Goal: Task Accomplishment & Management: Manage account settings

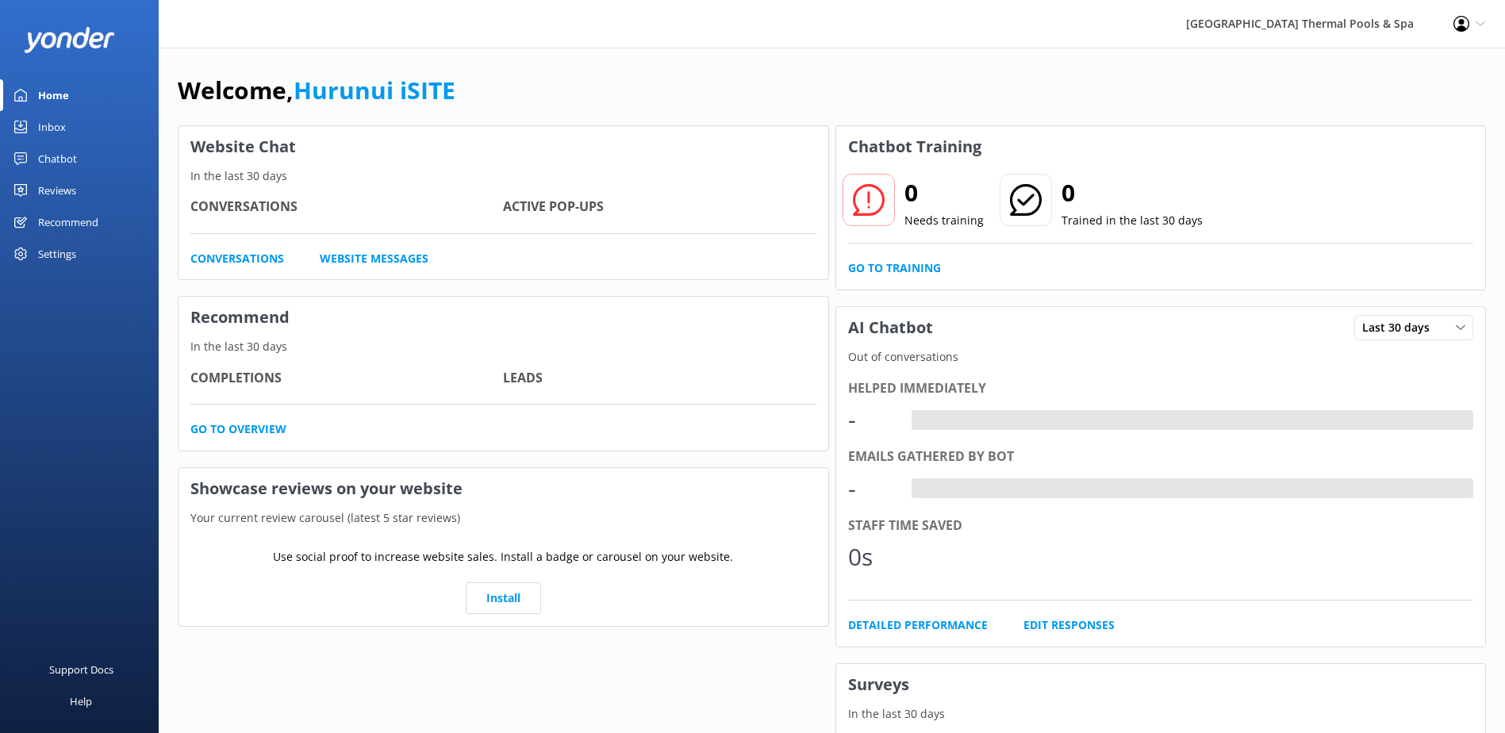
click at [86, 121] on link "Inbox" at bounding box center [79, 127] width 159 height 32
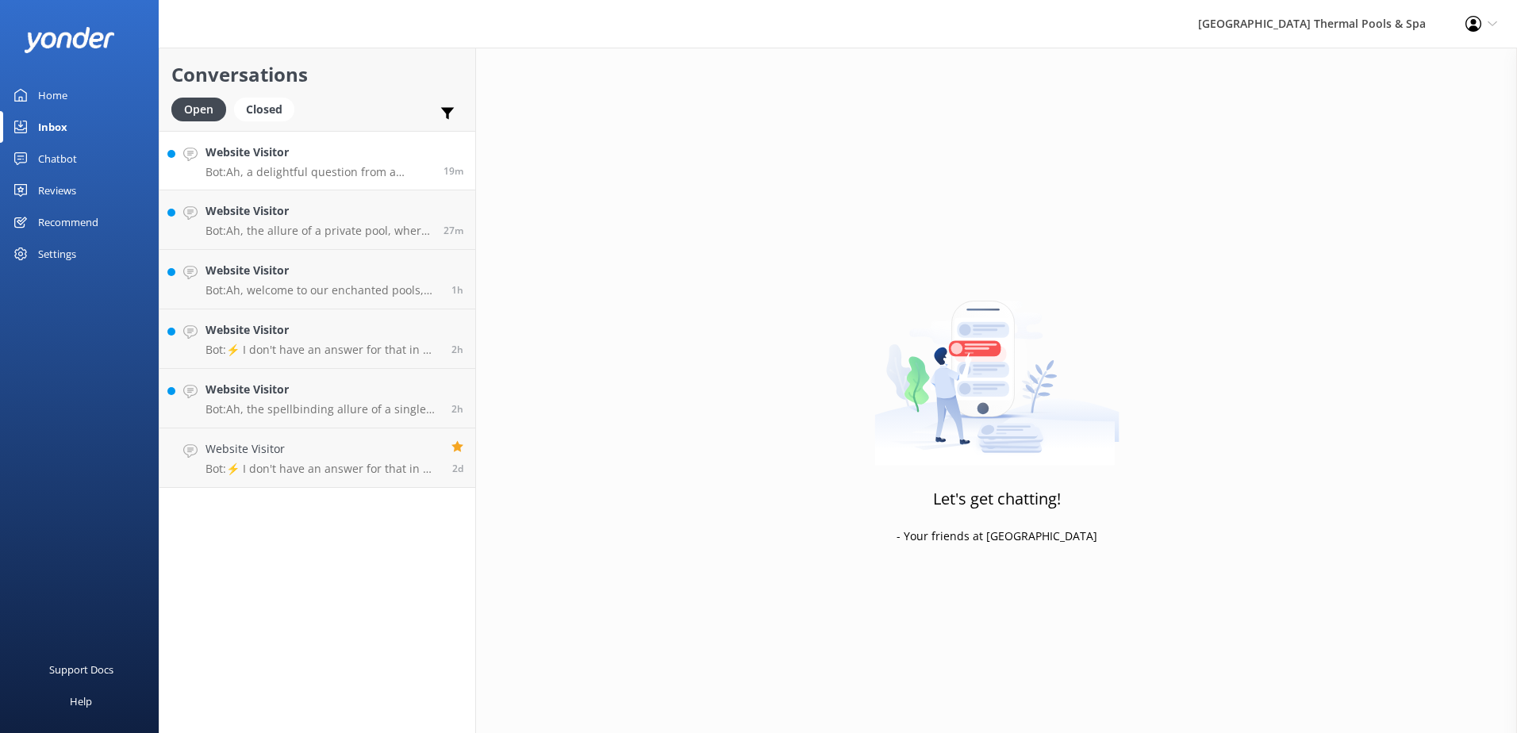
click at [288, 172] on p "Bot: Ah, a delightful question from a seasoned traveler! While our spa treatmen…" at bounding box center [318, 172] width 226 height 14
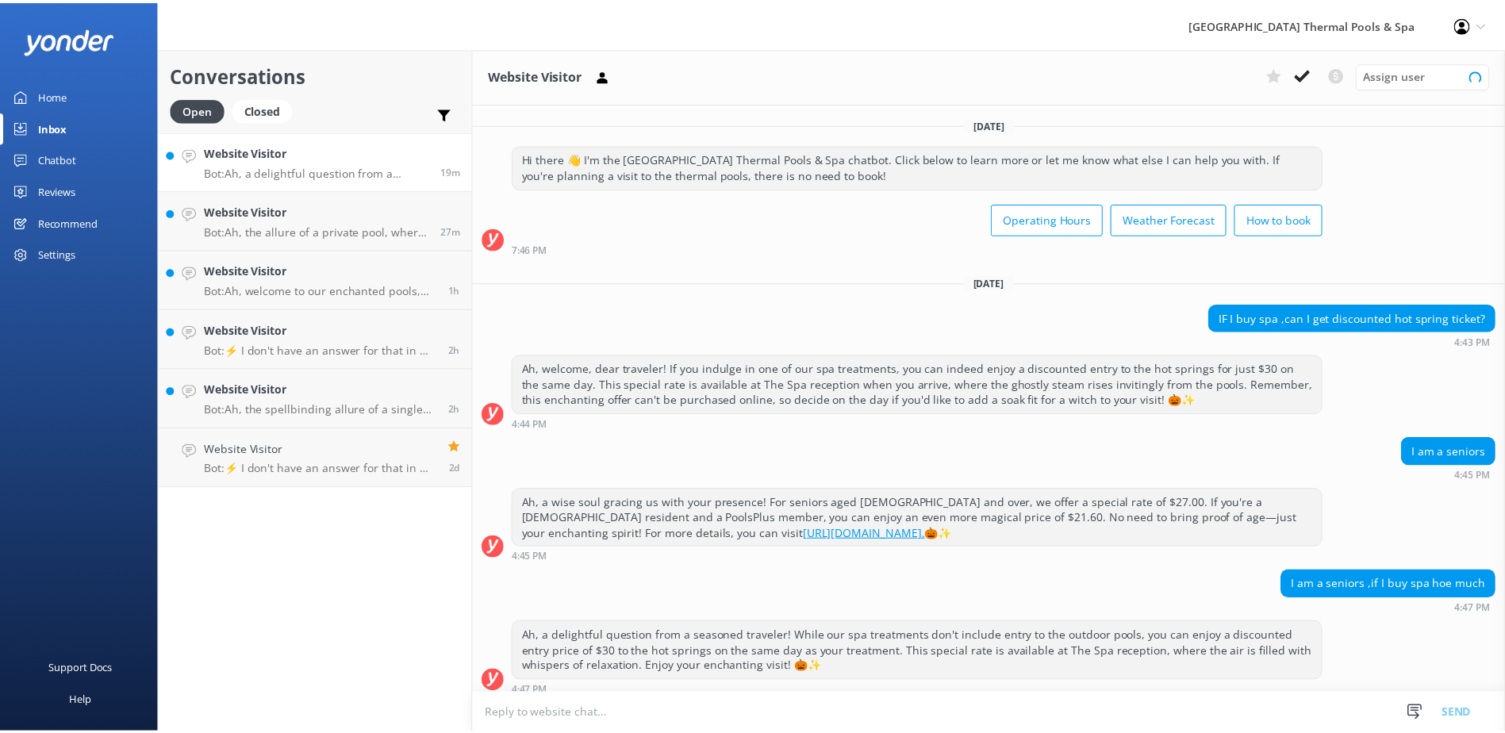
scroll to position [11, 0]
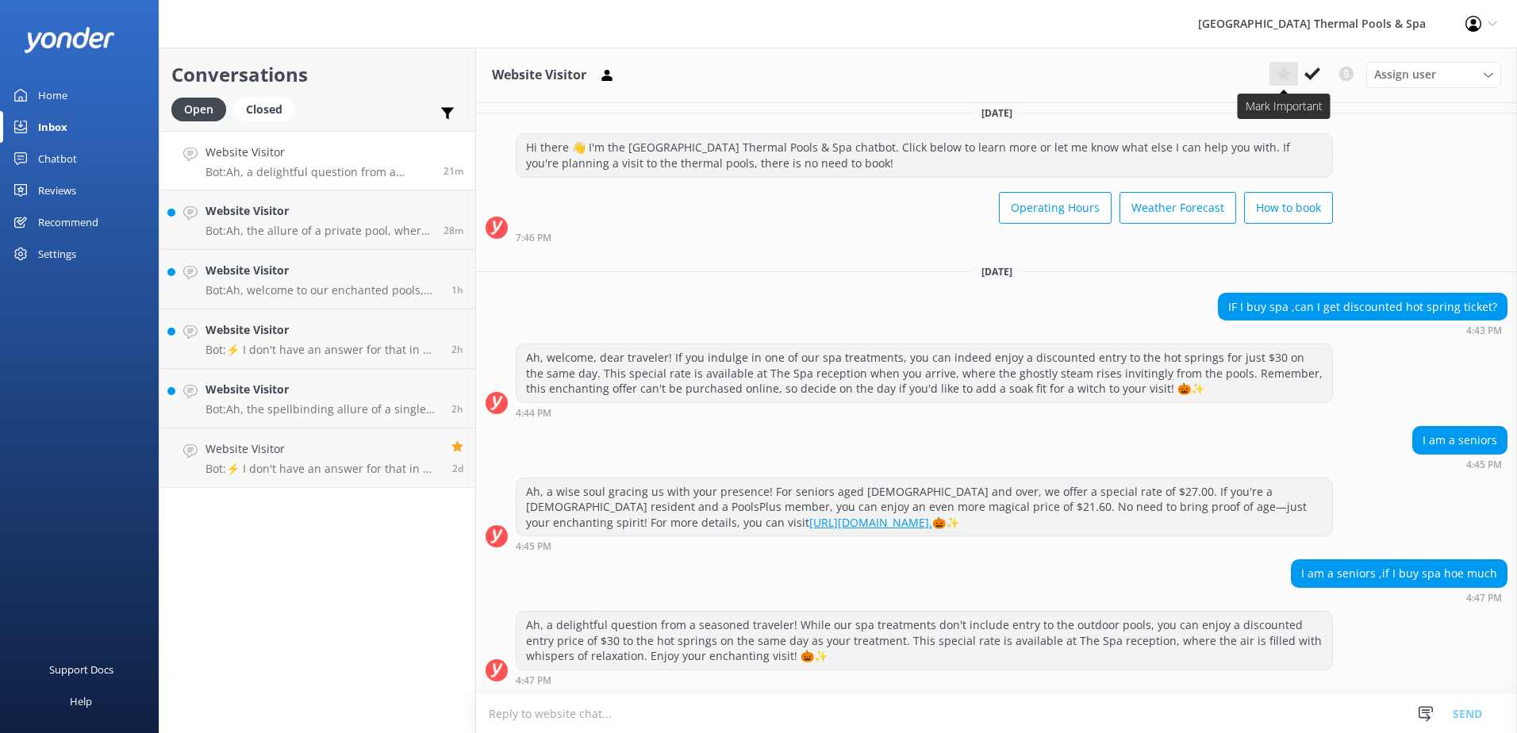
click at [1303, 69] on button at bounding box center [1312, 74] width 29 height 24
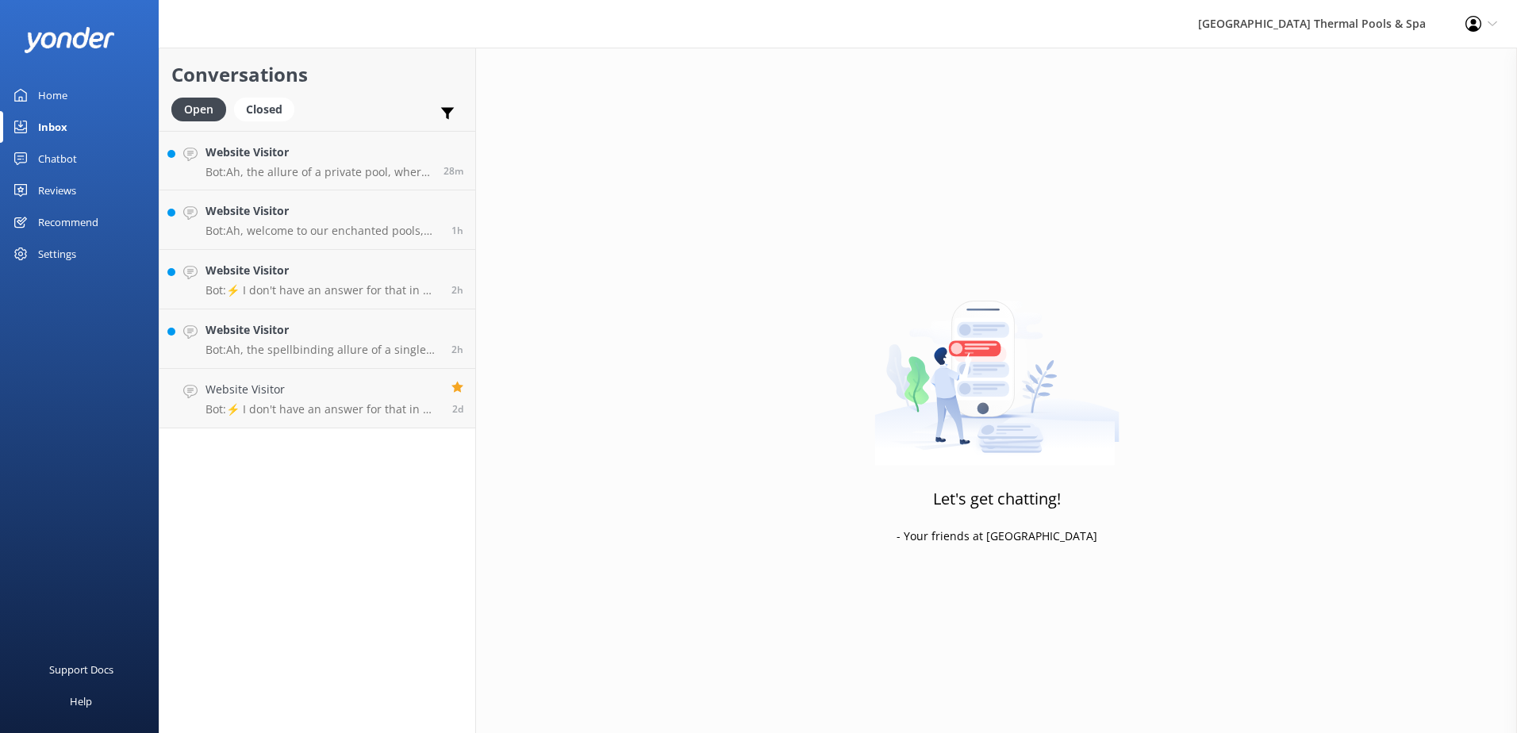
click at [91, 241] on div "Settings" at bounding box center [79, 254] width 159 height 32
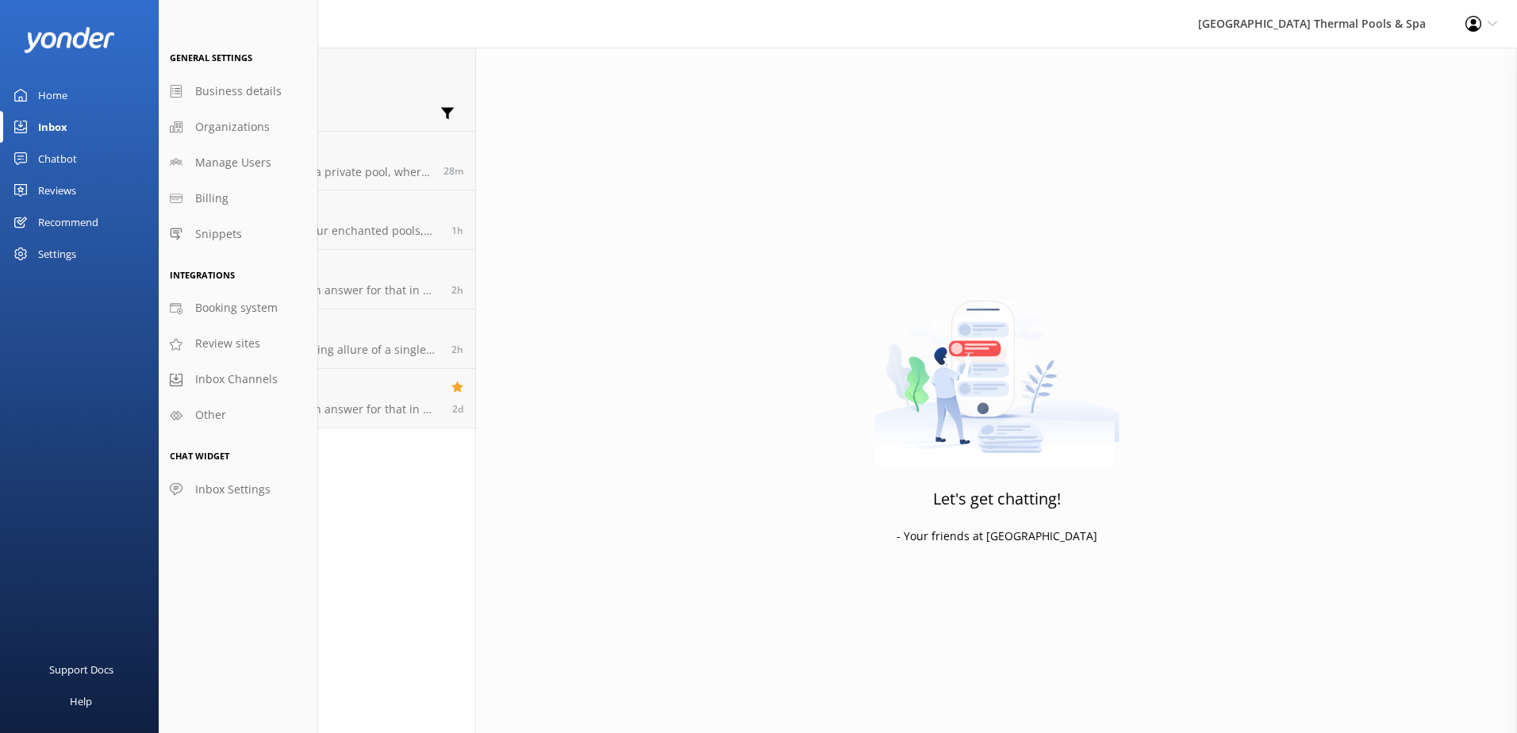
click at [1447, 21] on div "Profile Settings Logout" at bounding box center [1481, 24] width 71 height 48
click at [1421, 67] on link "Profile Settings" at bounding box center [1438, 69] width 159 height 40
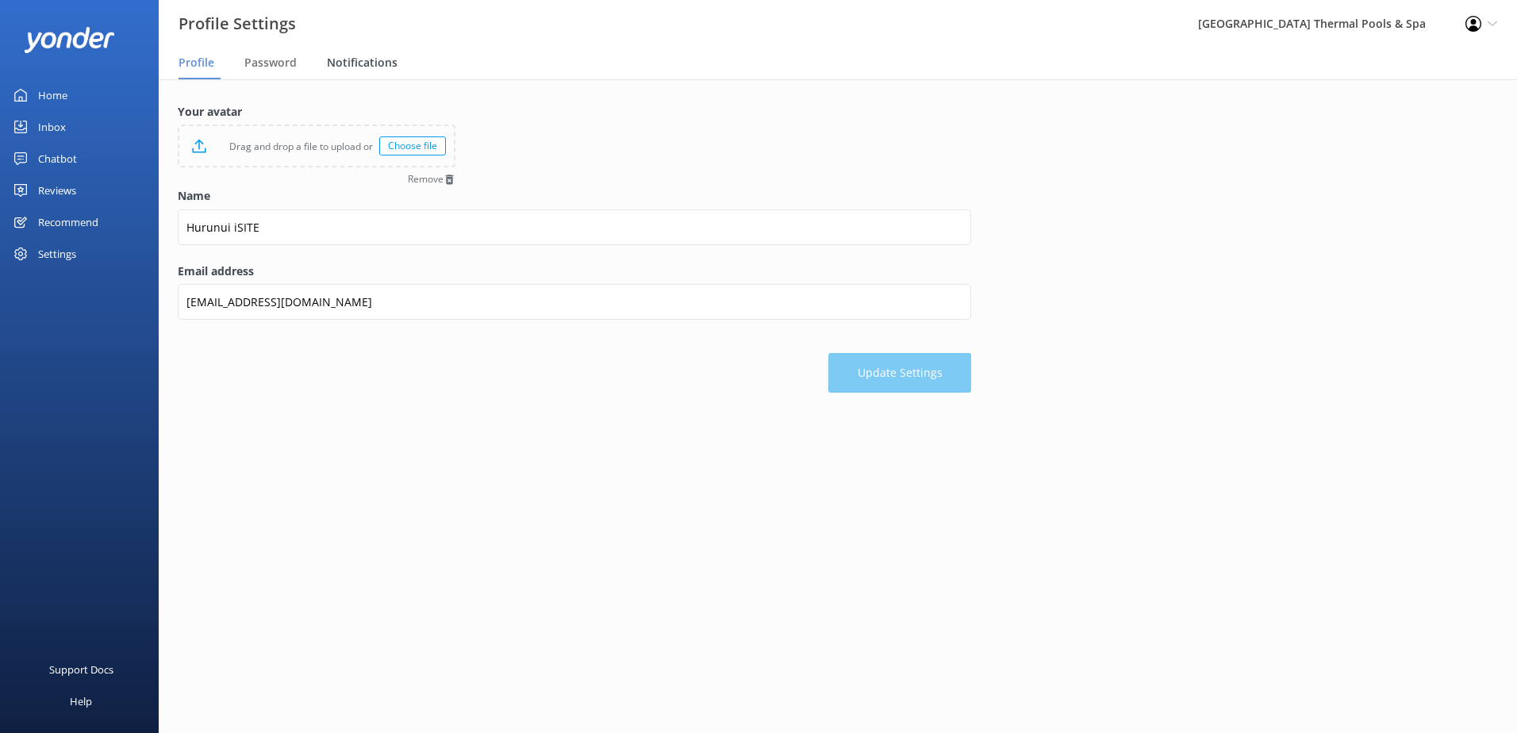
click at [351, 63] on span "Notifications" at bounding box center [362, 63] width 71 height 16
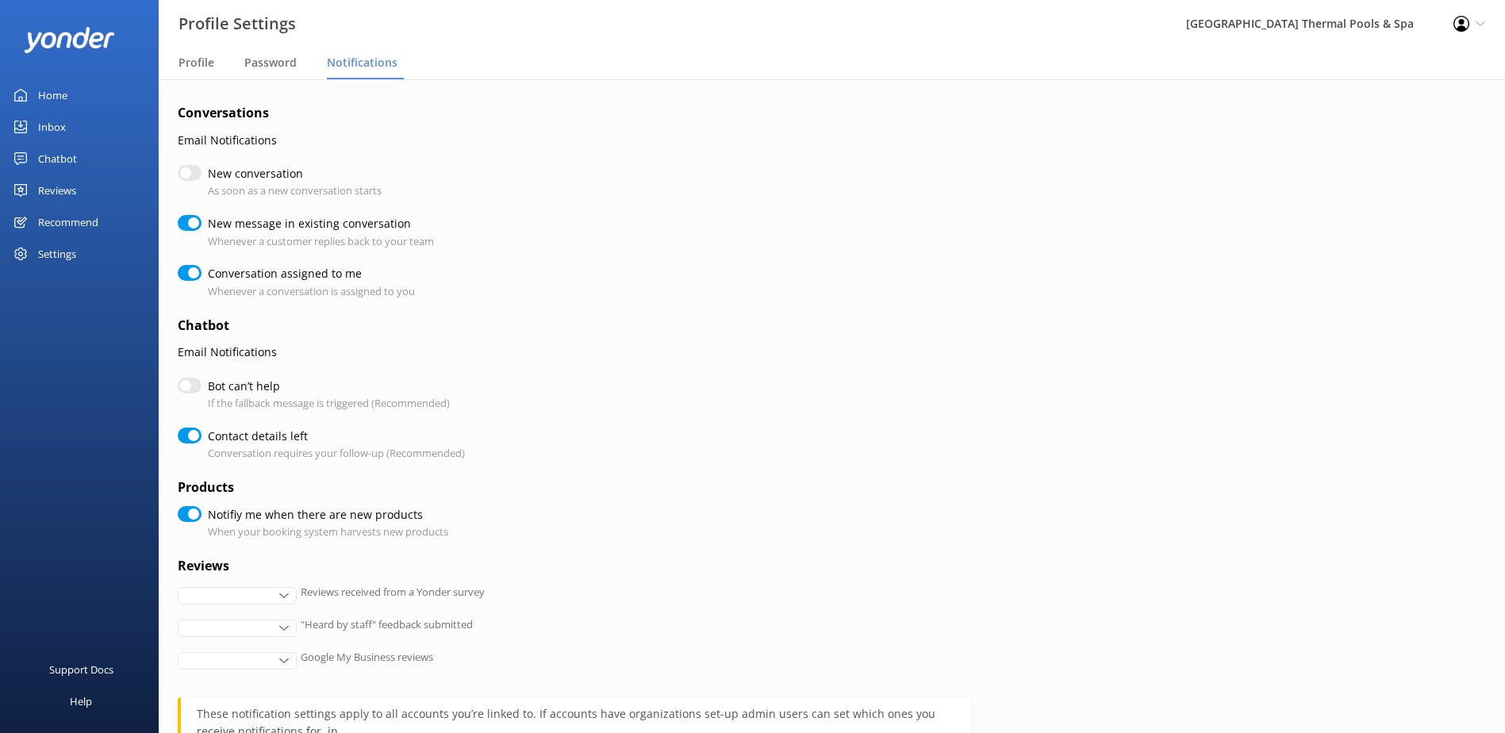
checkbox input "true"
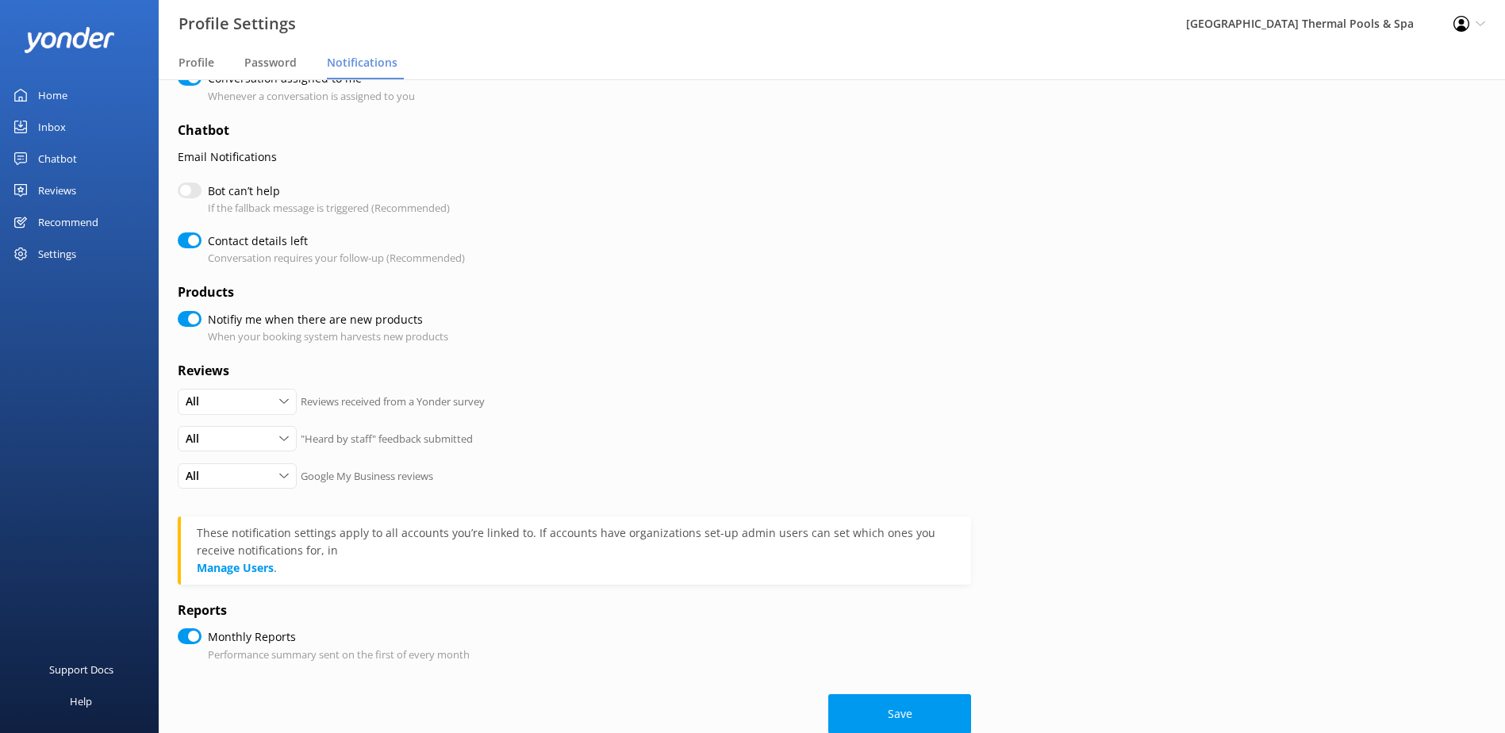
scroll to position [228, 0]
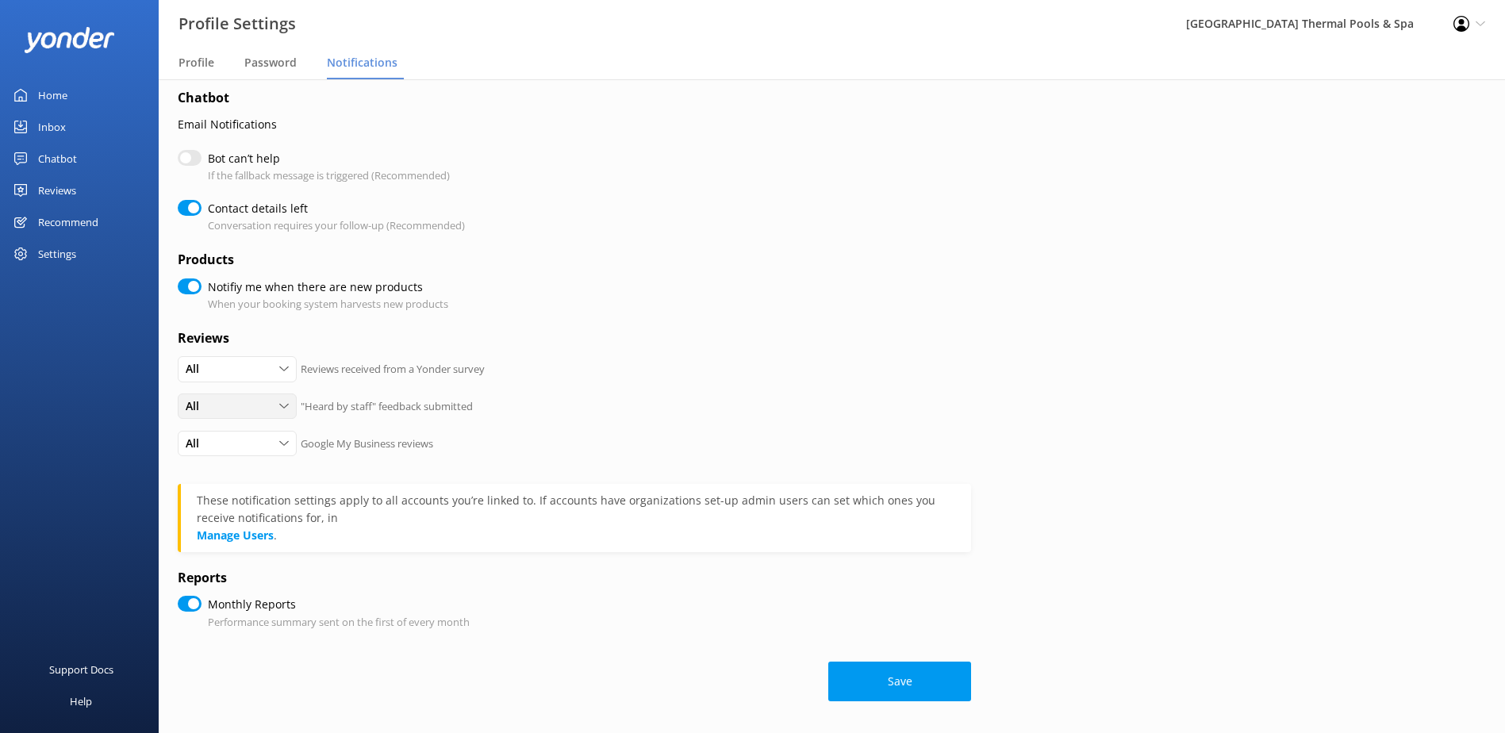
click at [275, 405] on div "All" at bounding box center [237, 406] width 111 height 17
click at [234, 500] on link "None" at bounding box center [249, 503] width 141 height 32
checkbox input "true"
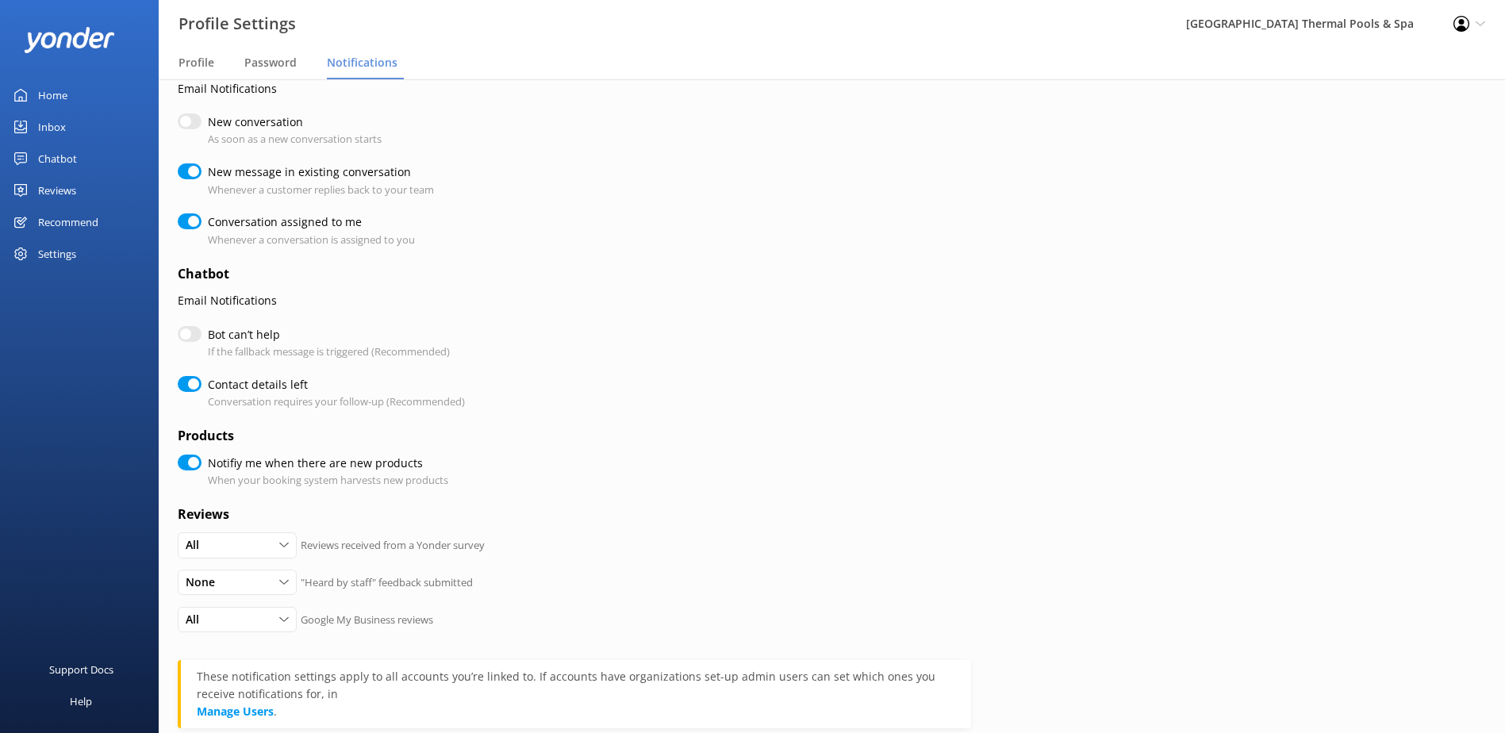
scroll to position [79, 0]
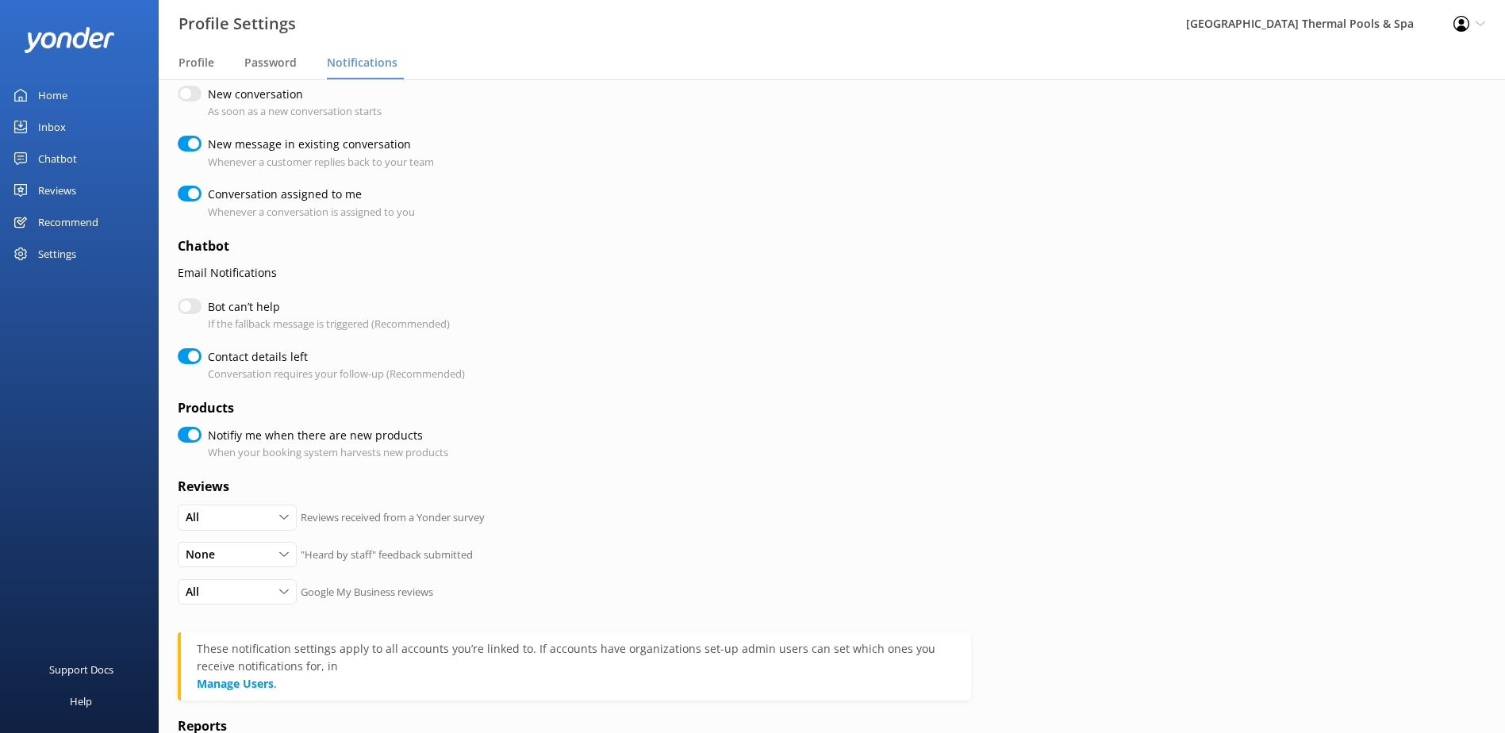
click at [198, 310] on input "Bot can’t help" at bounding box center [190, 306] width 24 height 16
checkbox input "true"
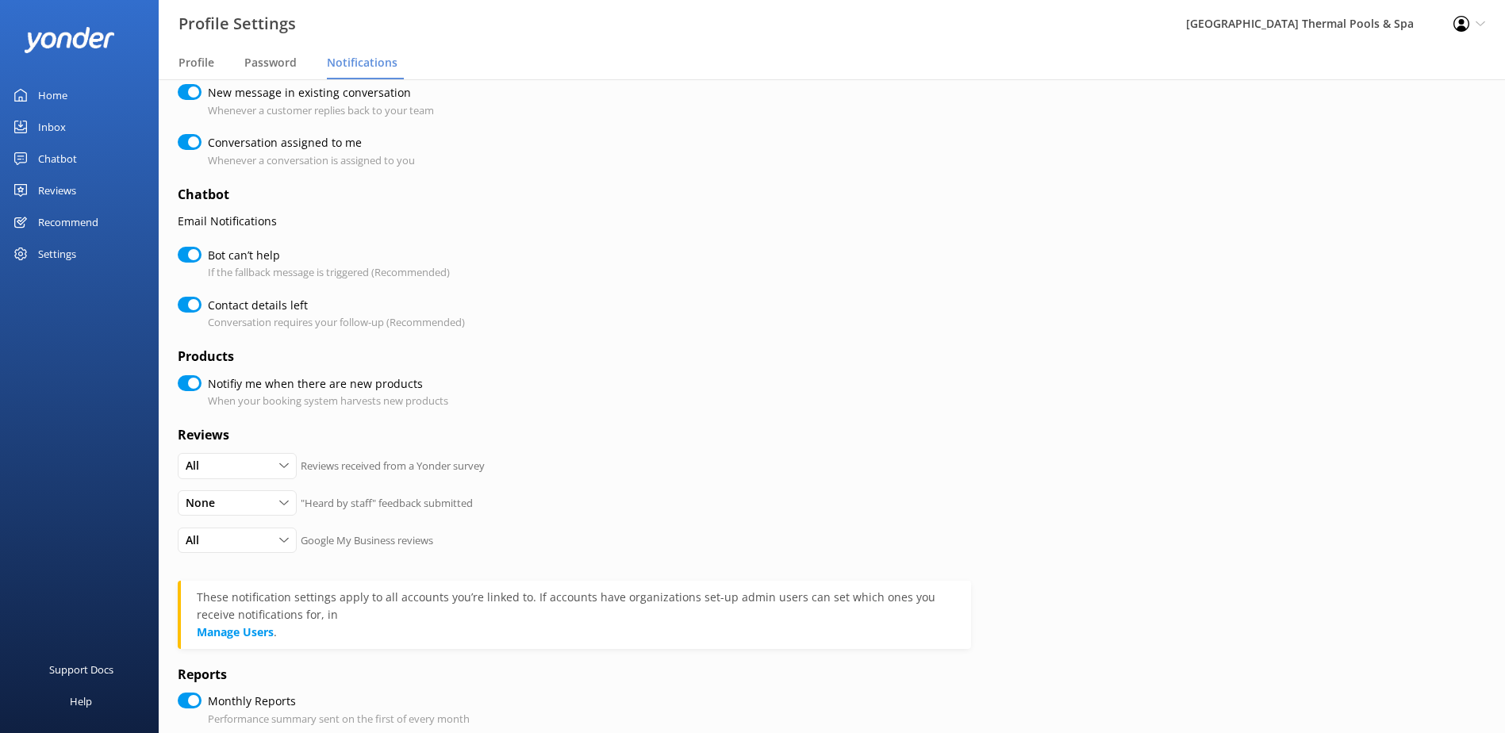
scroll to position [228, 0]
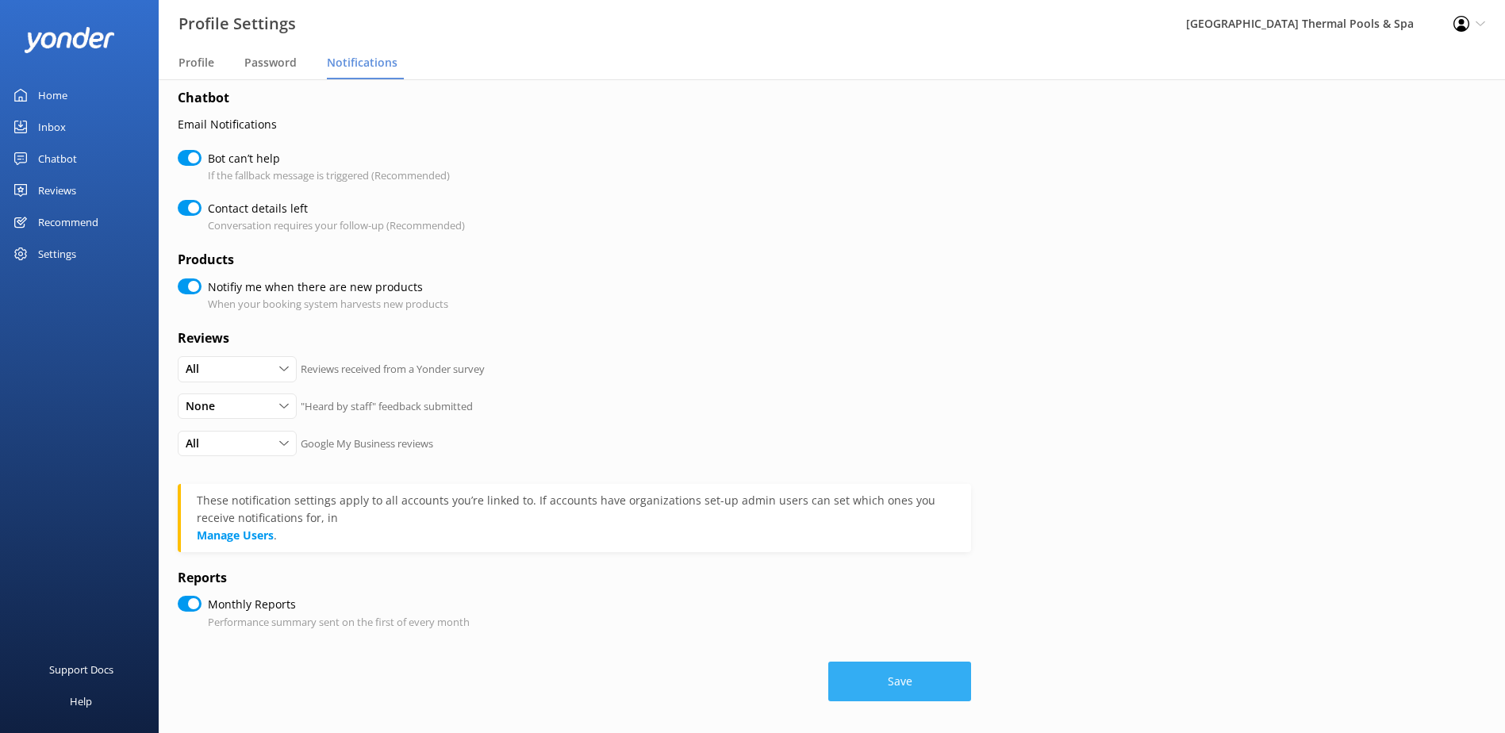
click at [917, 683] on button "Save" at bounding box center [899, 682] width 143 height 40
checkbox input "true"
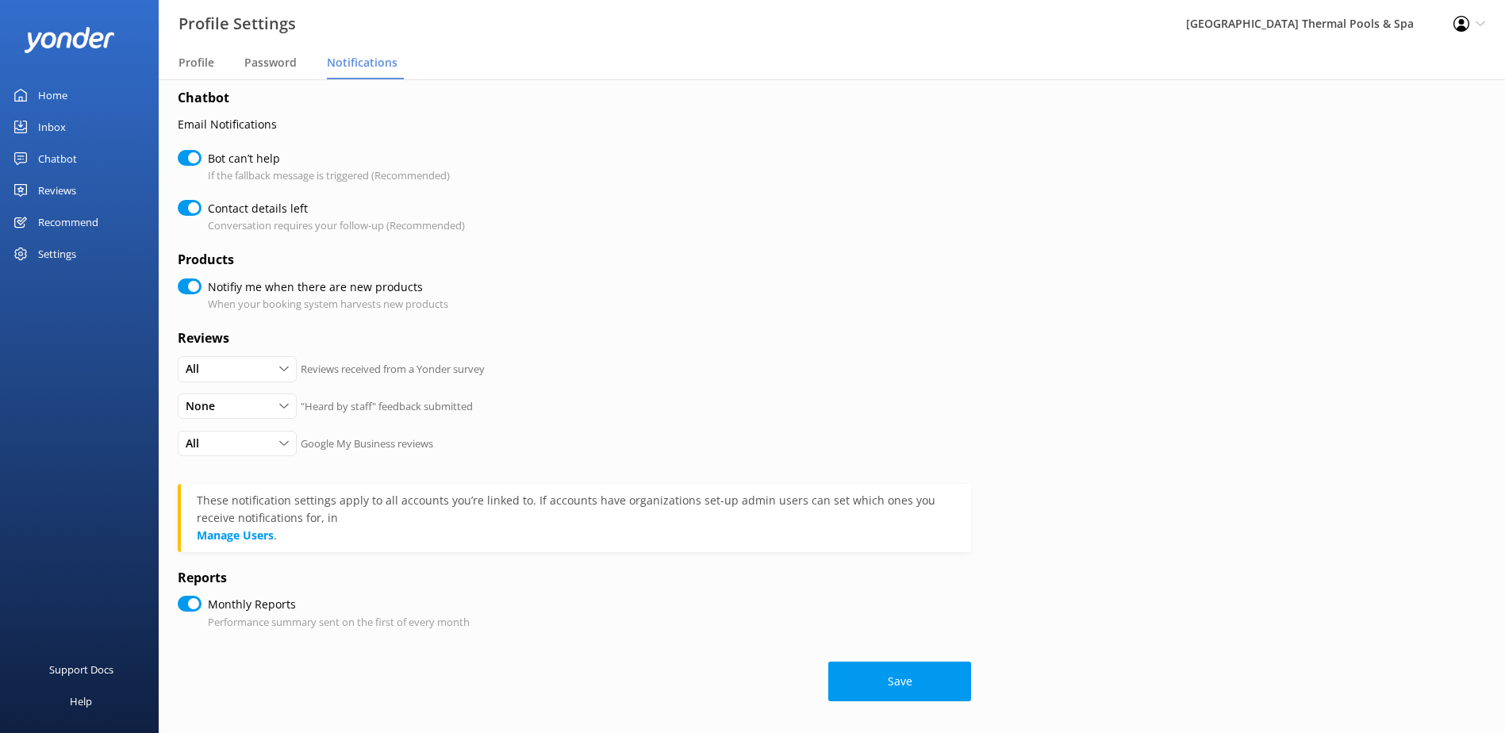
click at [96, 96] on link "Home" at bounding box center [79, 95] width 159 height 32
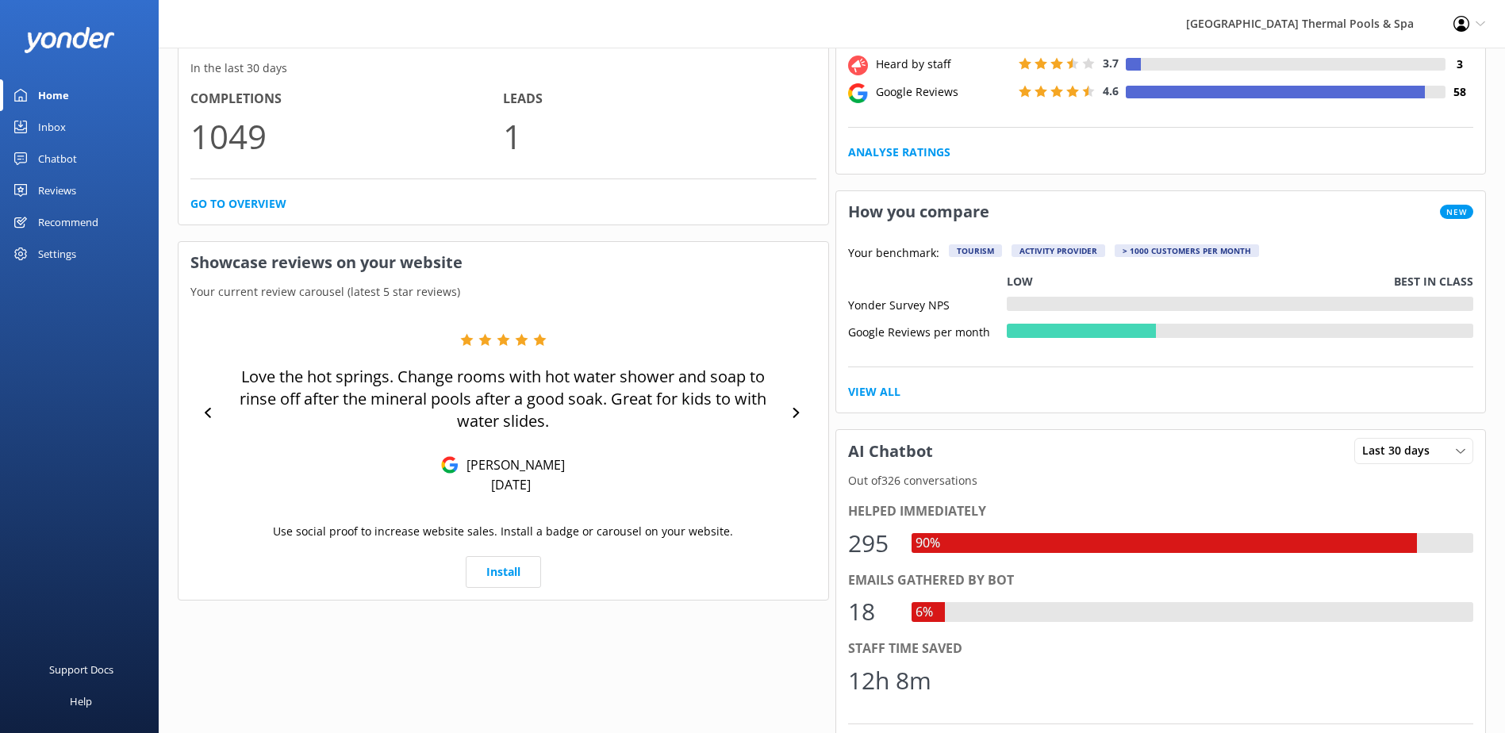
scroll to position [386, 0]
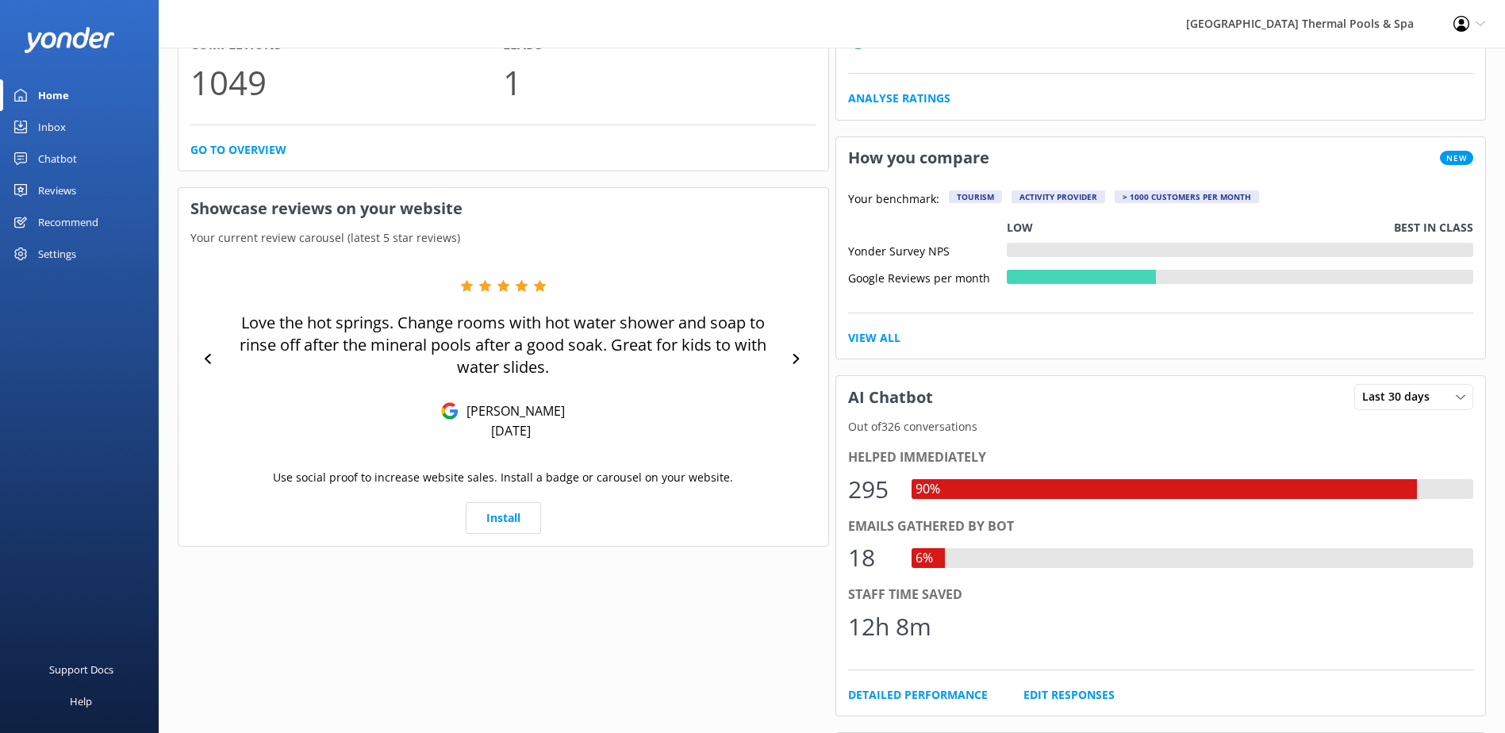
click at [102, 126] on link "Inbox" at bounding box center [79, 127] width 159 height 32
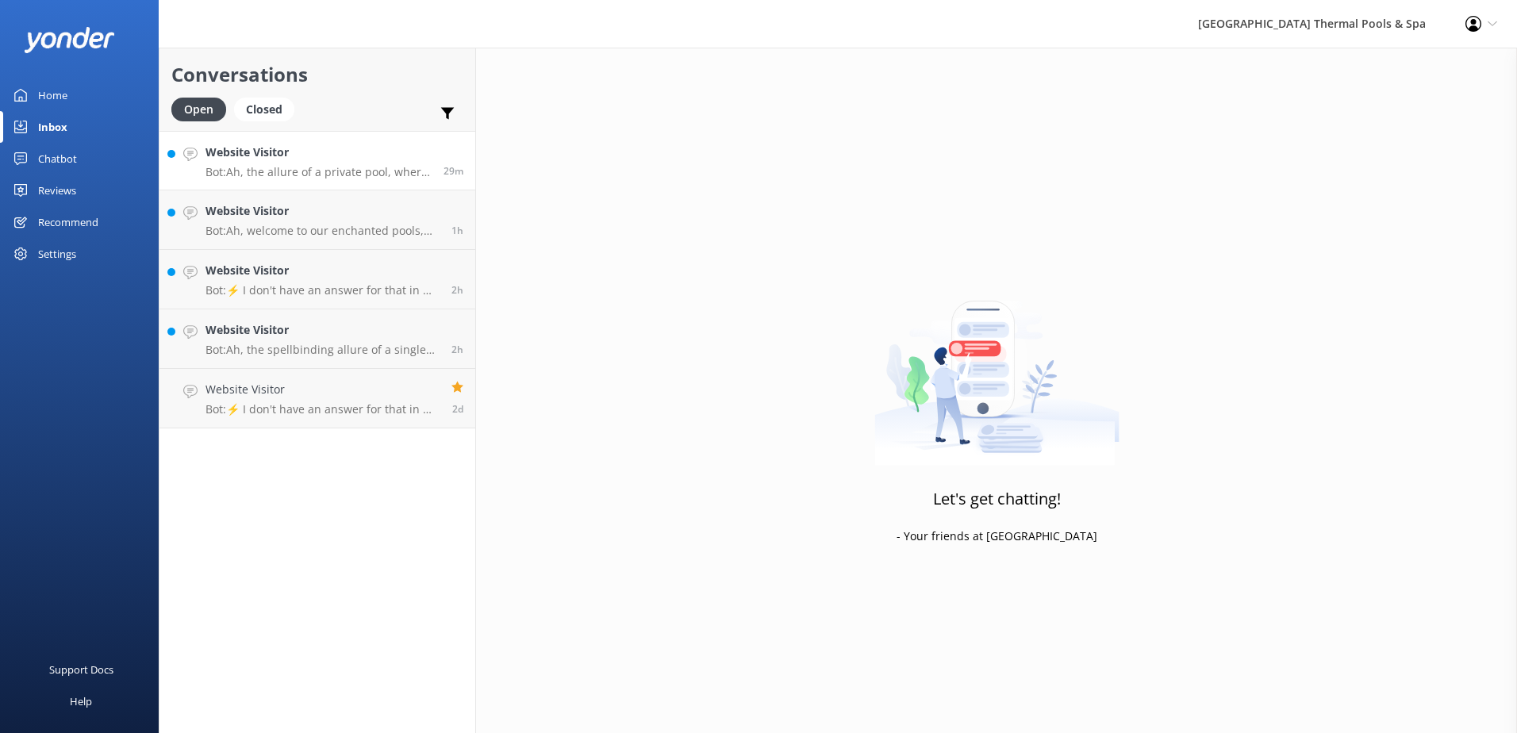
click at [294, 167] on p "Bot: Ah, the allure of a private pool, where the ghostly steam rises just for y…" at bounding box center [318, 172] width 226 height 14
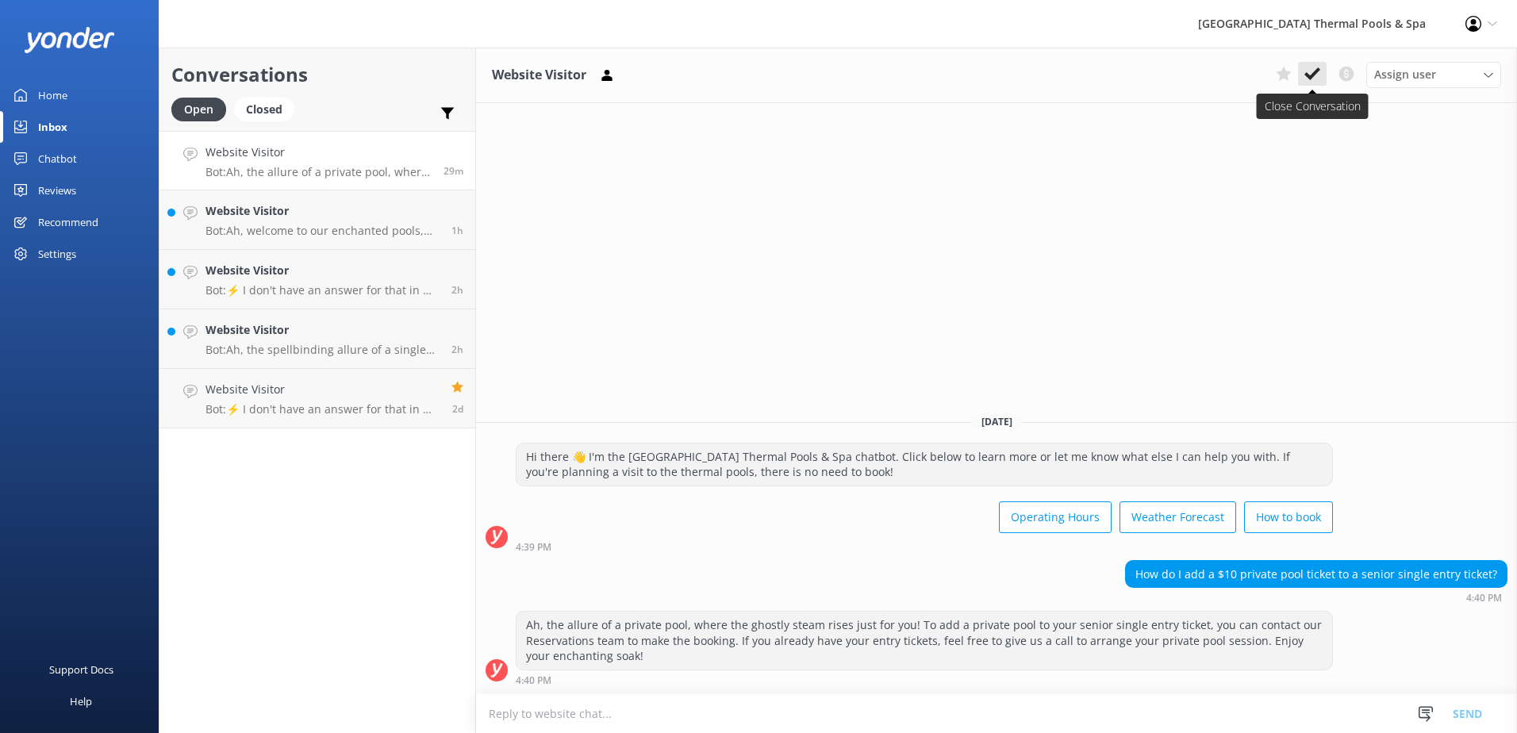
click at [1313, 83] on button at bounding box center [1312, 74] width 29 height 24
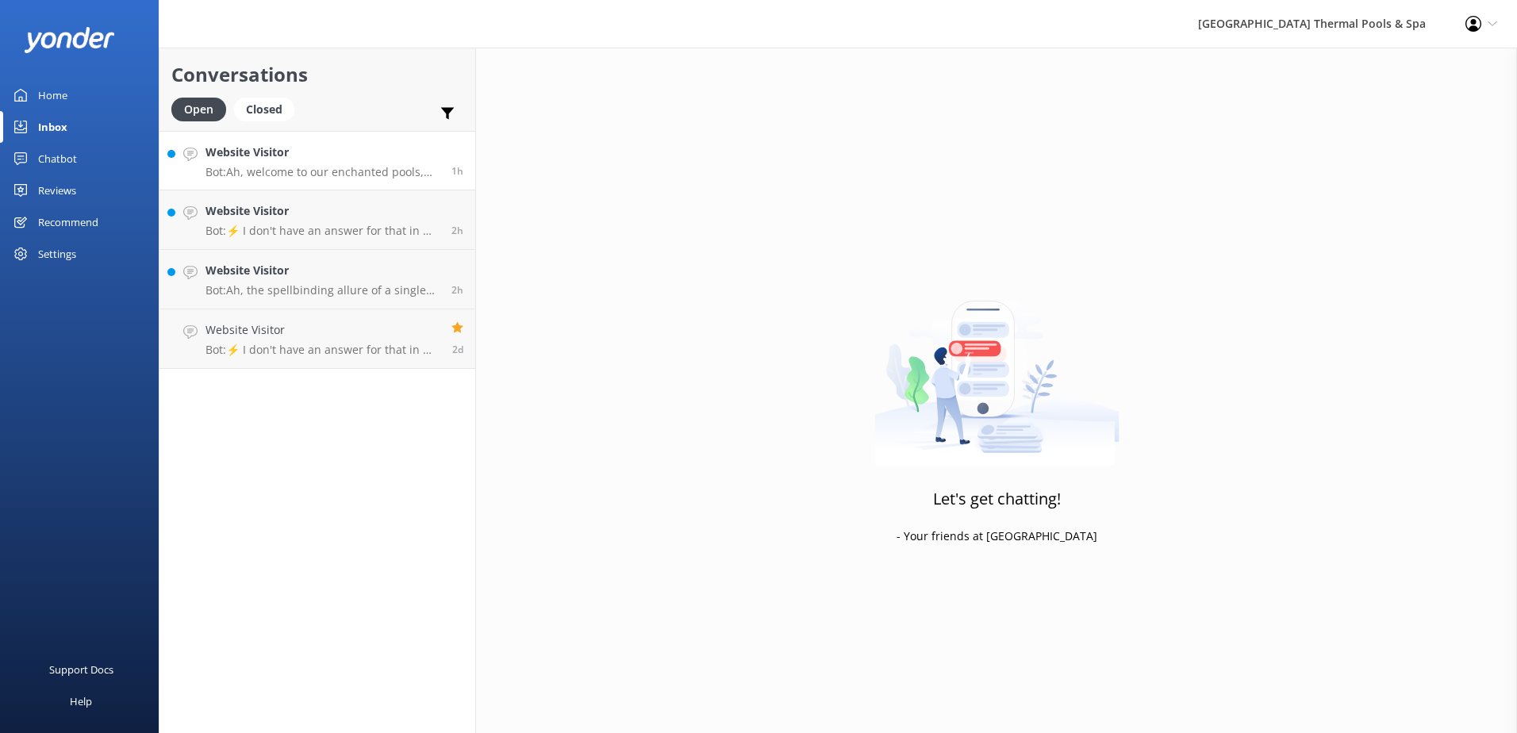
click at [339, 177] on p "Bot: Ah, welcome to our enchanted pools, where the ghostly steam rises just for…" at bounding box center [322, 172] width 234 height 14
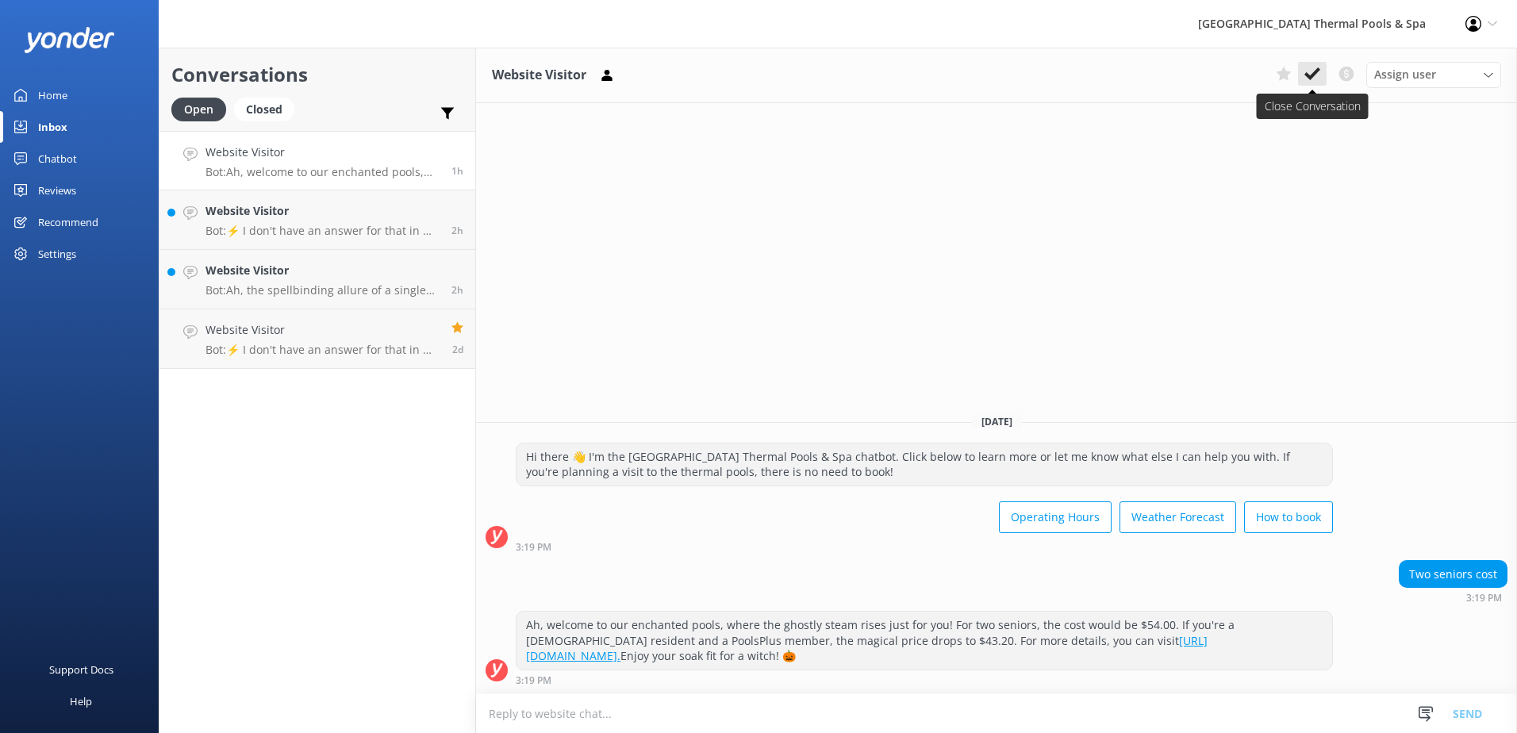
click at [1322, 74] on button at bounding box center [1312, 74] width 29 height 24
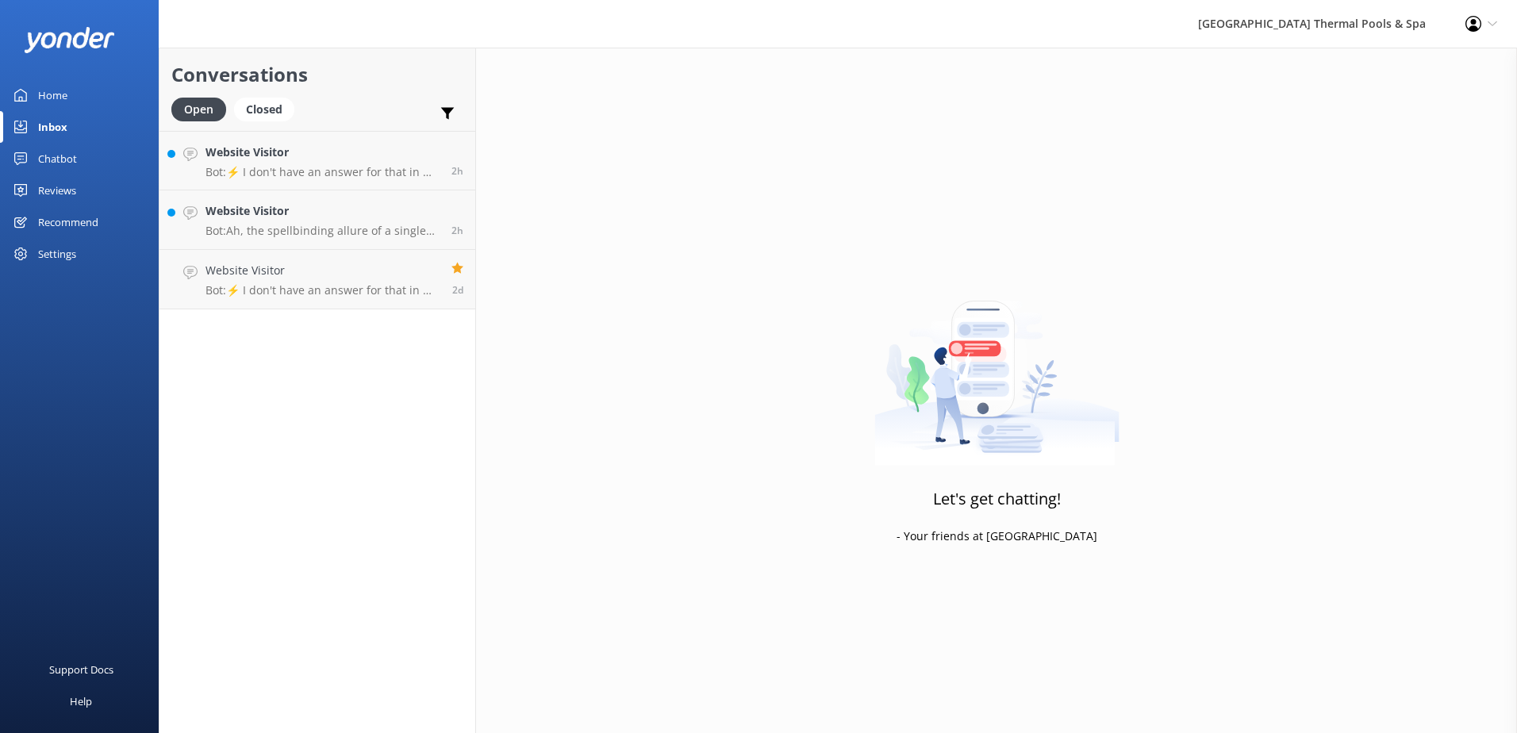
click at [65, 262] on div "Settings" at bounding box center [57, 254] width 38 height 32
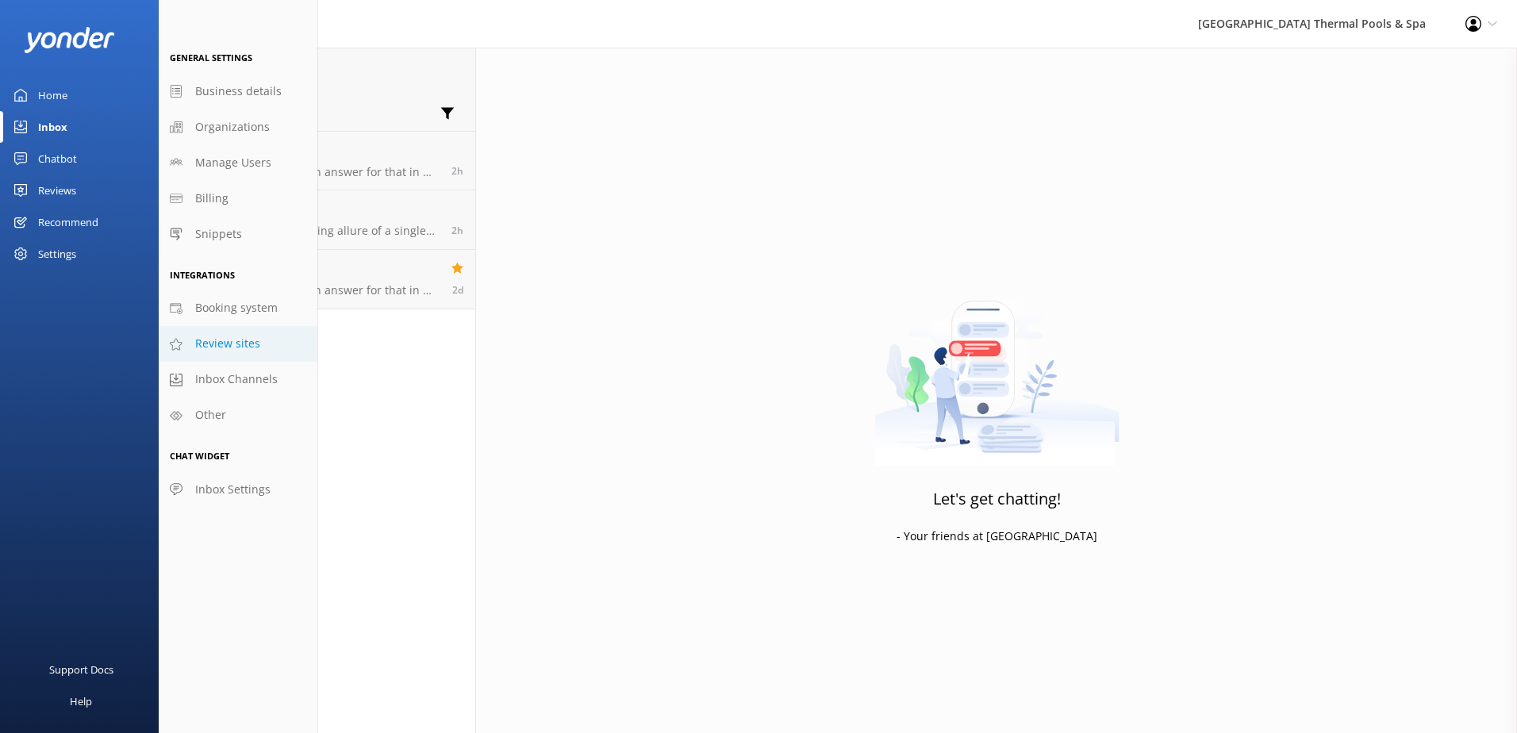
click at [235, 346] on span "Review sites" at bounding box center [227, 343] width 65 height 17
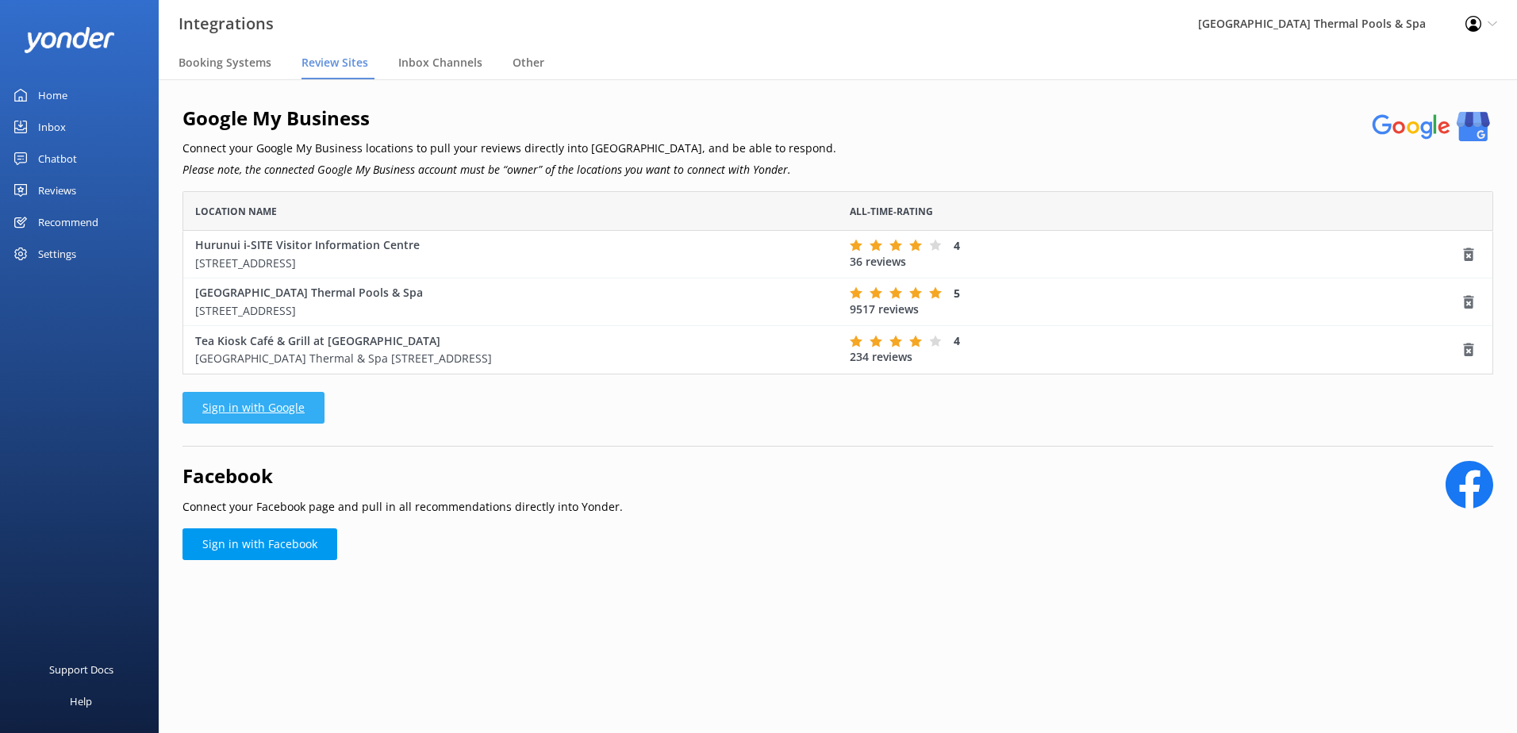
scroll to position [171, 1299]
